Goal: Task Accomplishment & Management: Manage account settings

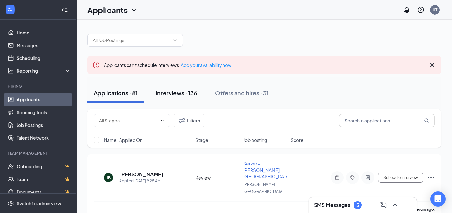
click at [174, 92] on div "Interviews · 136" at bounding box center [177, 93] width 42 height 8
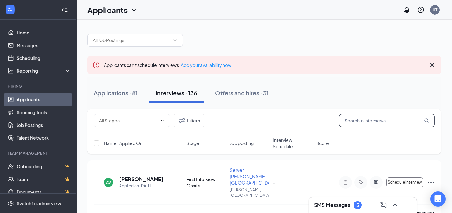
click at [355, 124] on input "text" at bounding box center [388, 120] width 96 height 13
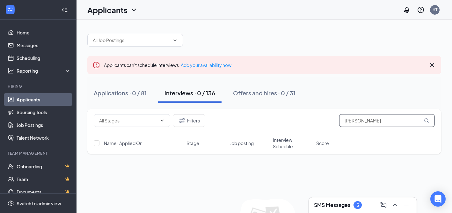
scroll to position [55, 0]
type input "sigalit"
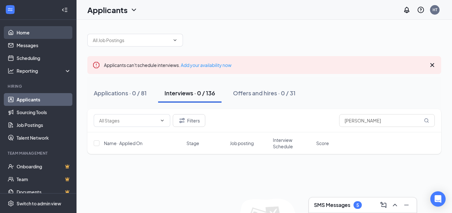
click at [37, 30] on link "Home" at bounding box center [44, 32] width 55 height 13
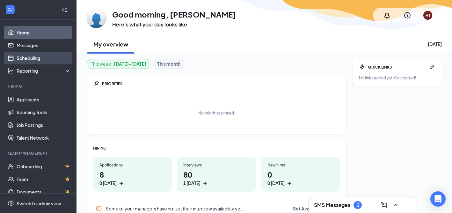
click at [31, 56] on link "Scheduling" at bounding box center [44, 58] width 55 height 13
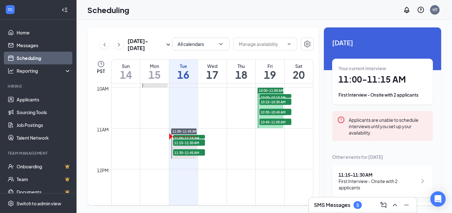
scroll to position [420, 0]
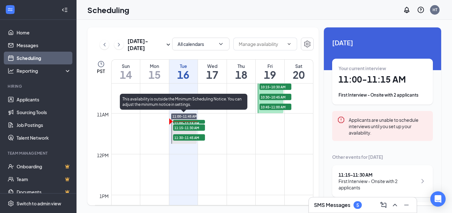
click at [182, 123] on span "11:00-11:15 AM" at bounding box center [189, 123] width 32 height 6
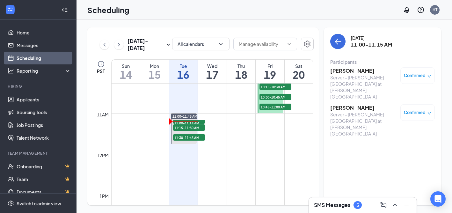
click at [355, 74] on div "Server - JOEY Newport Beach at JOEY Newport Beach" at bounding box center [364, 87] width 67 height 26
click at [352, 70] on h3 "[PERSON_NAME]" at bounding box center [364, 70] width 67 height 7
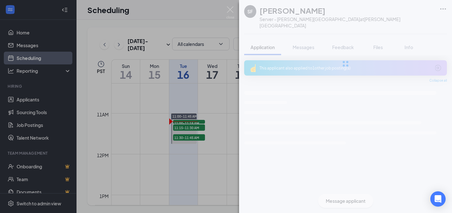
click at [444, 9] on icon "Ellipses" at bounding box center [444, 8] width 6 height 1
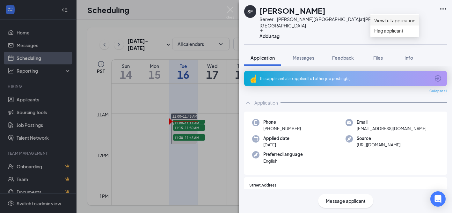
click at [394, 24] on link "View full application" at bounding box center [395, 20] width 41 height 7
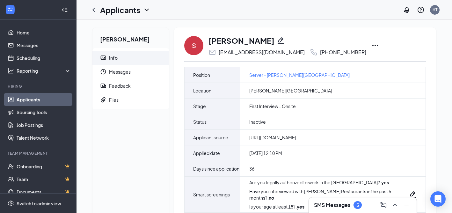
click at [372, 47] on icon "Ellipses" at bounding box center [376, 46] width 8 height 8
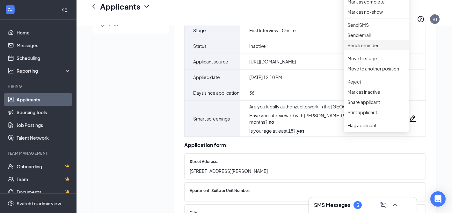
scroll to position [83, 0]
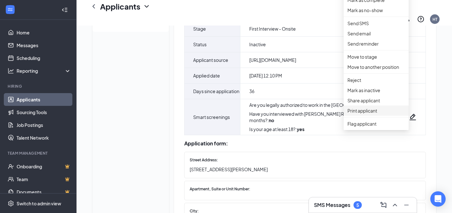
click at [361, 114] on p "Print applicant" at bounding box center [376, 110] width 57 height 7
